Goal: Task Accomplishment & Management: Use online tool/utility

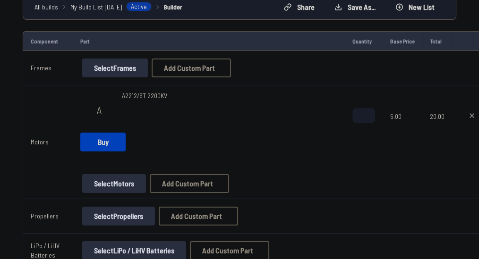
scroll to position [93, 0]
click at [127, 63] on button "Select Frames" at bounding box center [115, 68] width 66 height 19
click at [112, 64] on button "Select Frames" at bounding box center [115, 68] width 66 height 19
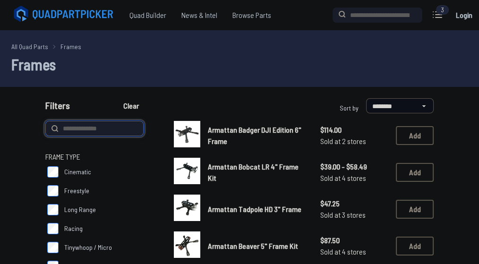
click at [90, 128] on input at bounding box center [94, 128] width 98 height 15
type input "*********"
click at [115, 98] on button "Clear" at bounding box center [131, 105] width 32 height 15
type input "*********"
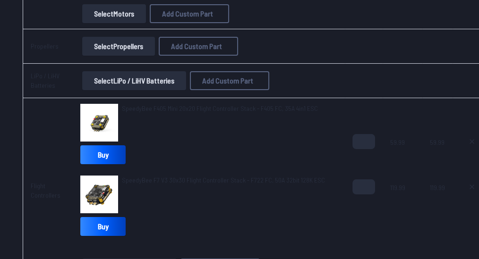
scroll to position [283, 0]
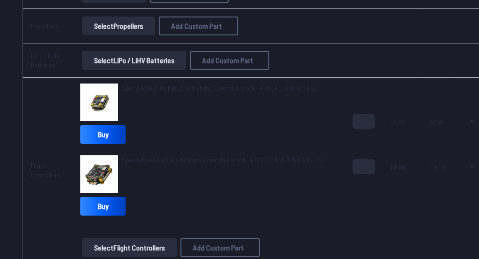
click at [134, 245] on button "Select Flight Controllers" at bounding box center [129, 247] width 94 height 19
click at [146, 244] on button "Select Flight Controllers" at bounding box center [129, 247] width 94 height 19
click at [135, 242] on button "Select Flight Controllers" at bounding box center [129, 247] width 94 height 19
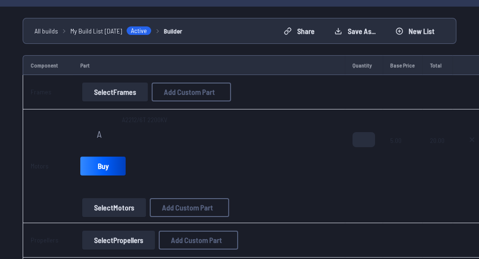
scroll to position [0, 0]
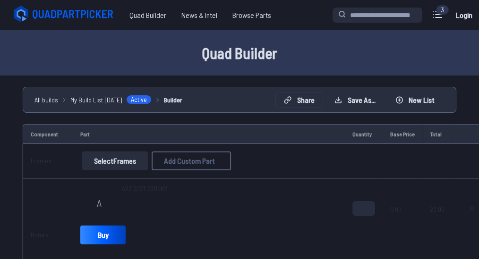
click at [301, 98] on button "Share" at bounding box center [299, 100] width 47 height 15
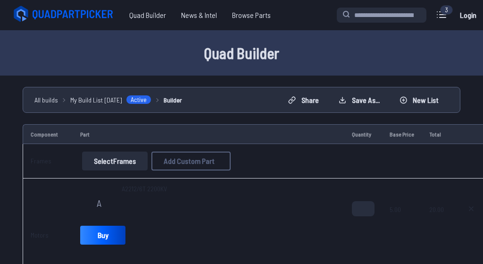
click at [369, 49] on icon at bounding box center [364, 53] width 8 height 8
